Goal: Task Accomplishment & Management: Manage account settings

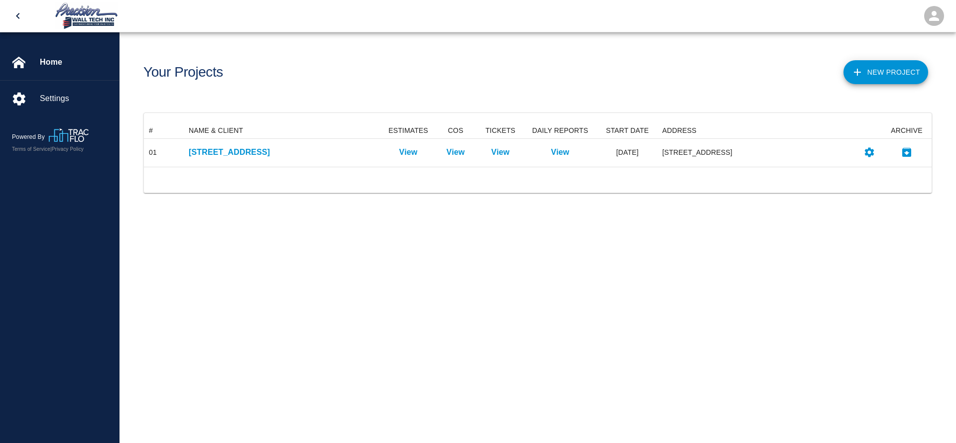
scroll to position [32, 776]
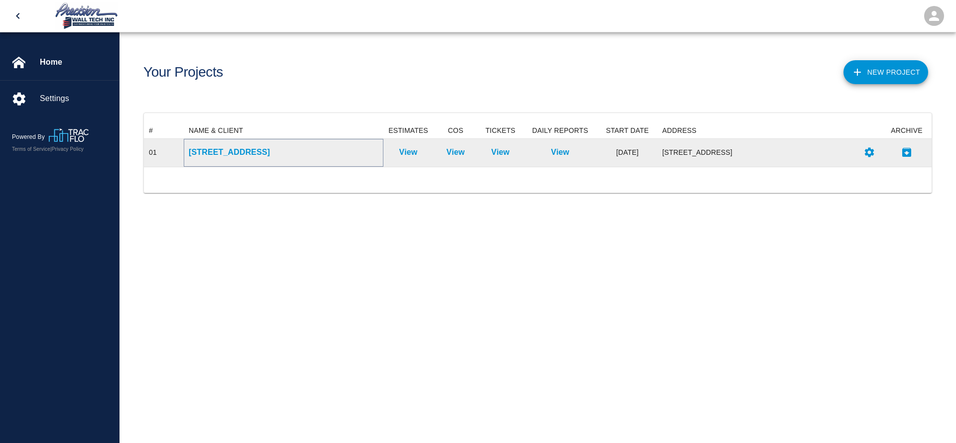
click at [246, 150] on p "[STREET_ADDRESS]" at bounding box center [284, 152] width 190 height 12
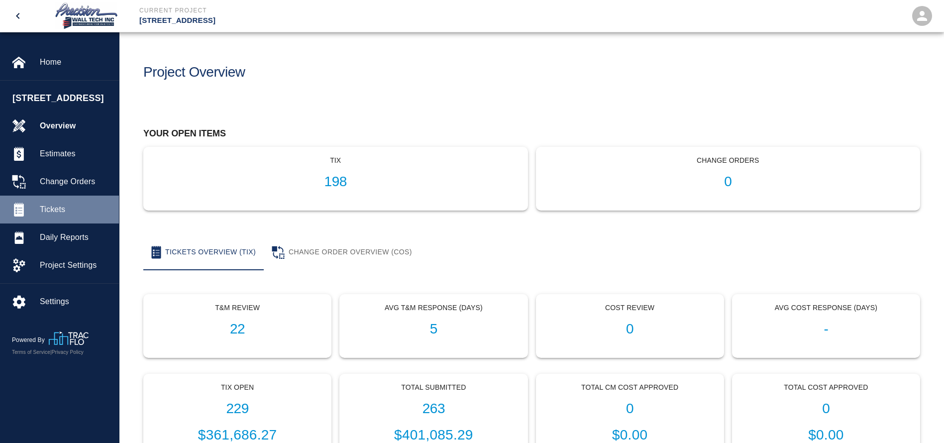
click at [53, 215] on span "Tickets" at bounding box center [75, 210] width 71 height 12
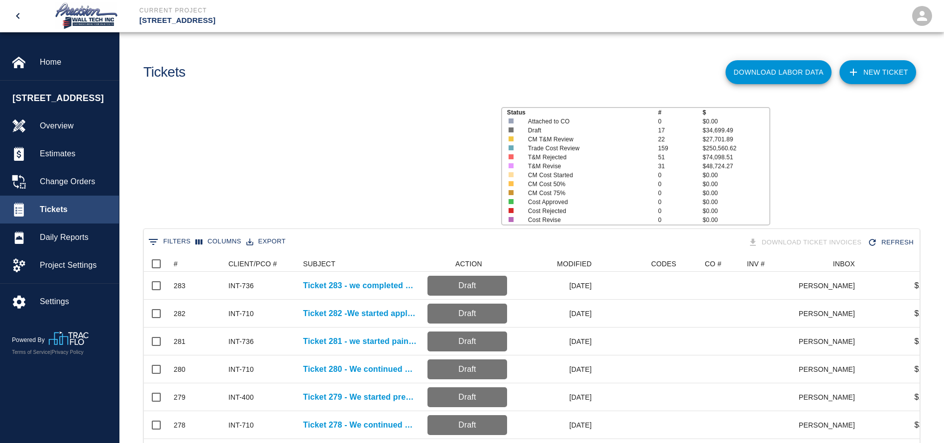
scroll to position [573, 764]
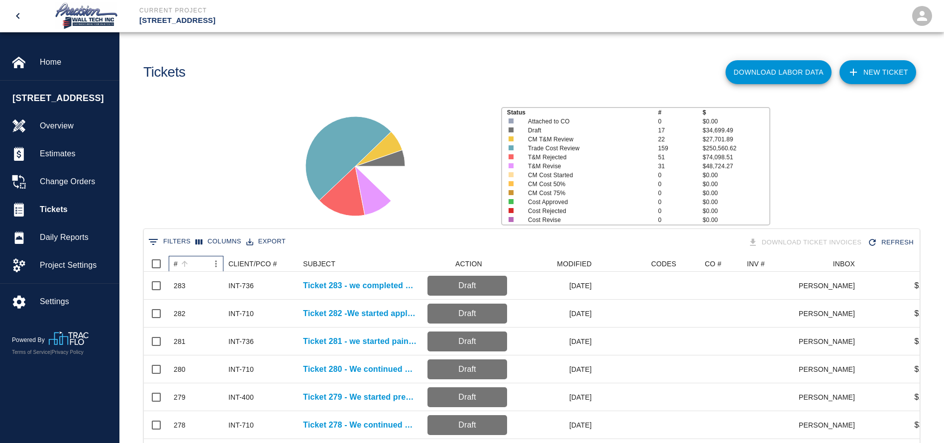
click at [197, 263] on div "#" at bounding box center [191, 264] width 35 height 16
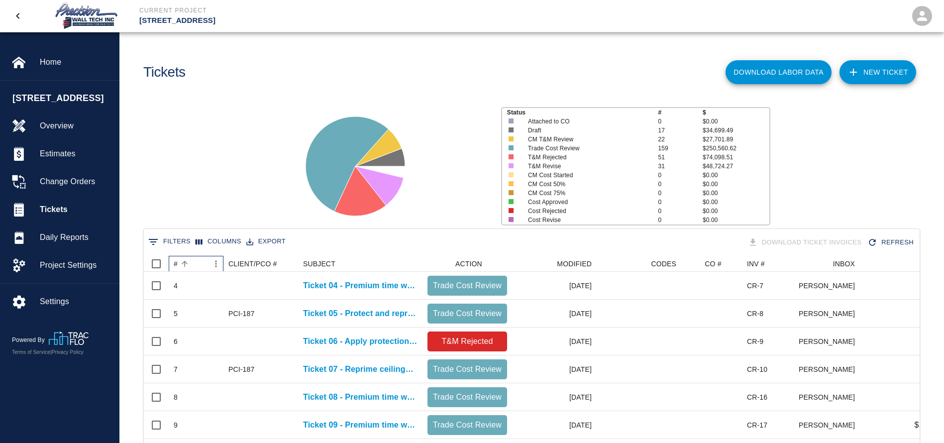
click at [197, 263] on div "#" at bounding box center [191, 264] width 35 height 16
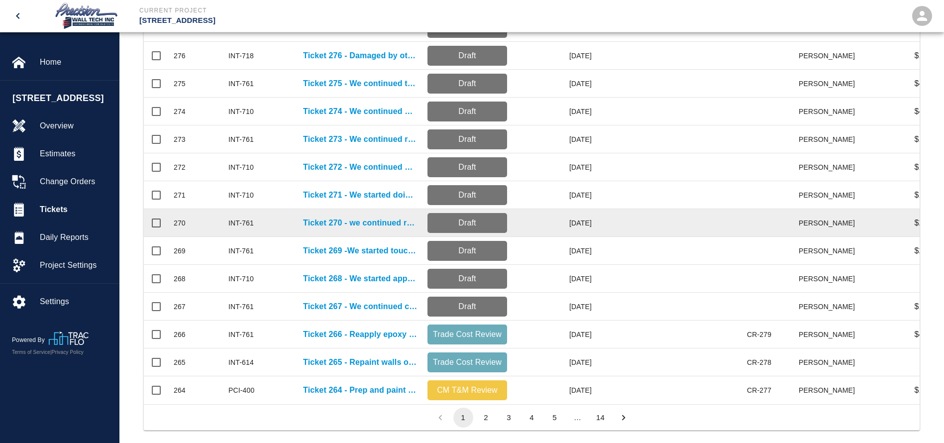
scroll to position [448, 0]
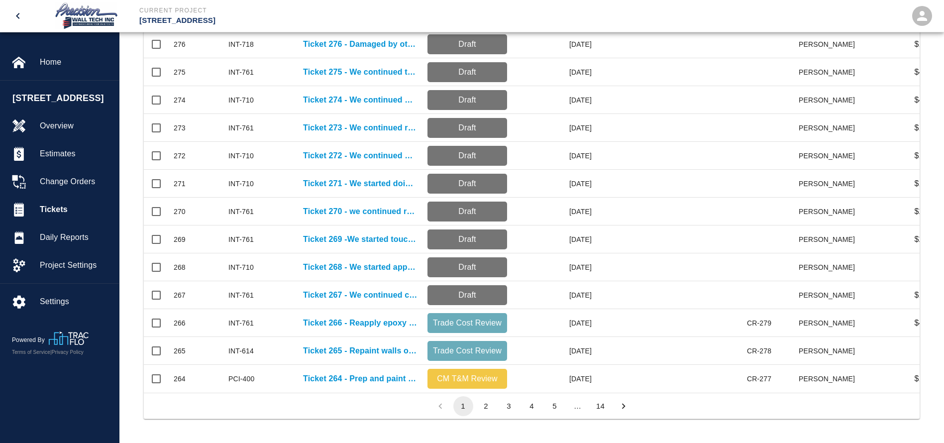
click at [484, 406] on button "2" at bounding box center [486, 406] width 20 height 20
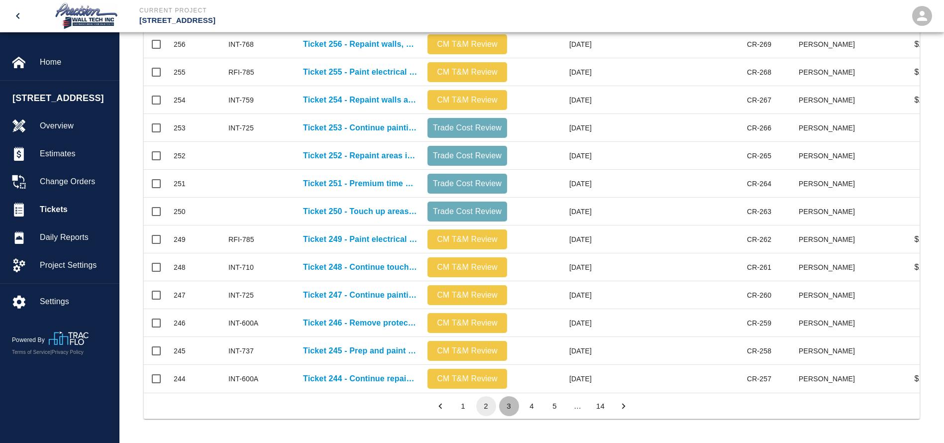
click at [512, 408] on button "3" at bounding box center [509, 406] width 20 height 20
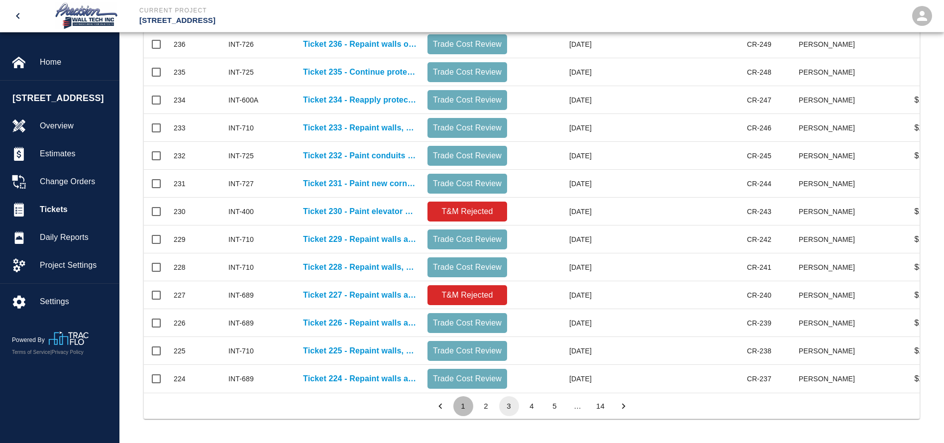
click at [464, 408] on button "1" at bounding box center [463, 406] width 20 height 20
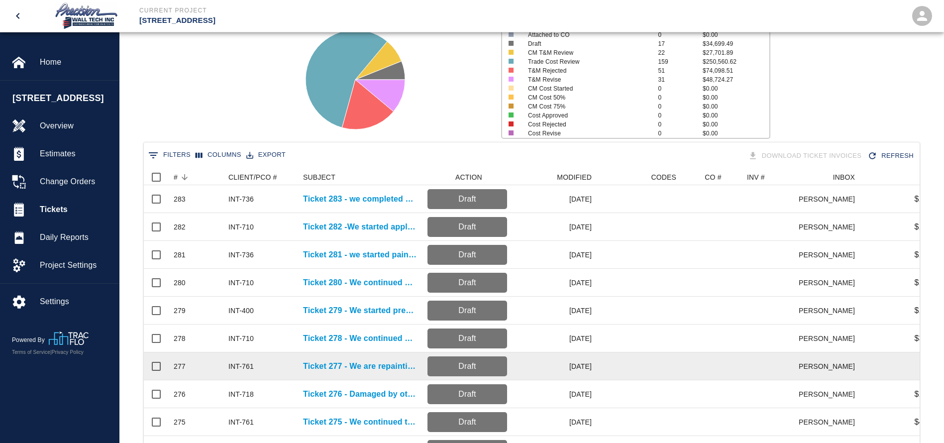
scroll to position [75, 0]
